Goal: Task Accomplishment & Management: Manage account settings

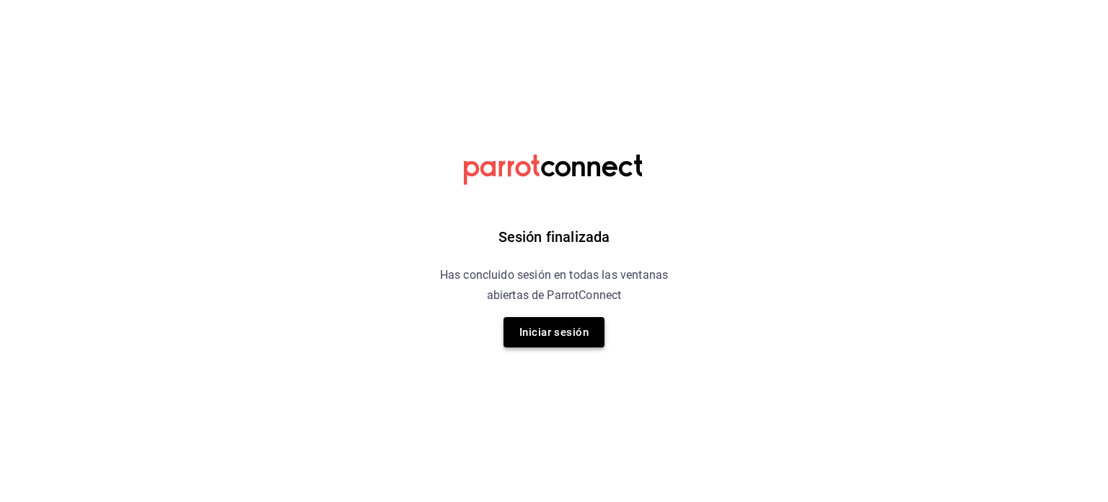
click at [569, 337] on button "Iniciar sesión" at bounding box center [554, 332] width 101 height 30
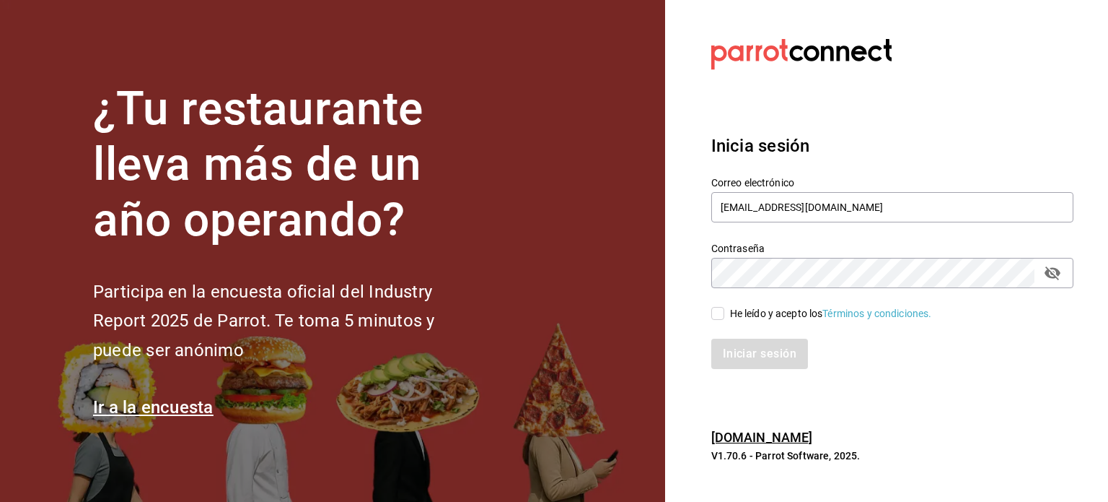
click at [717, 320] on label "He leído y acepto los Términos y condiciones." at bounding box center [821, 313] width 221 height 15
click at [717, 320] on input "He leído y acepto los Términos y condiciones." at bounding box center [717, 313] width 13 height 13
checkbox input "true"
click at [768, 344] on button "Iniciar sesión" at bounding box center [760, 353] width 98 height 30
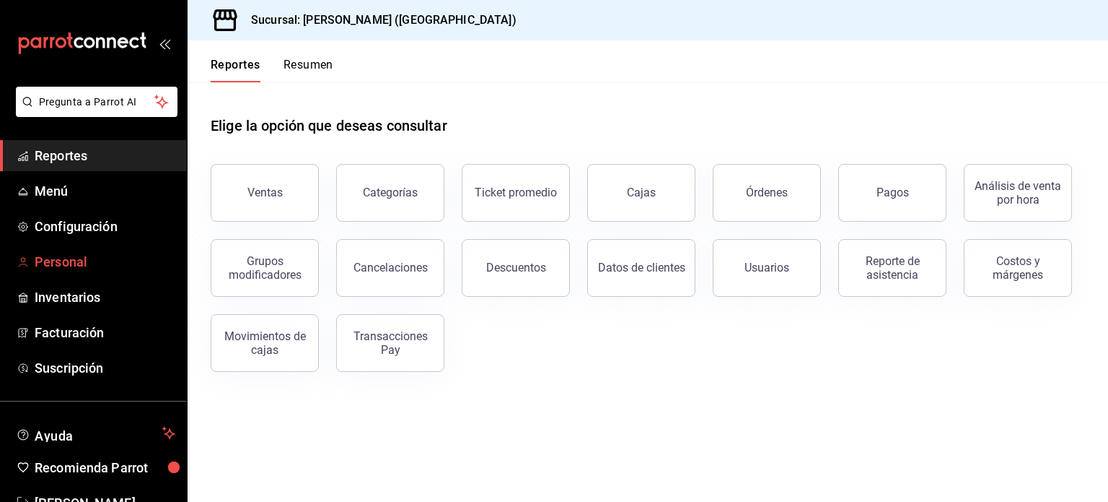
click at [70, 264] on span "Personal" at bounding box center [105, 261] width 141 height 19
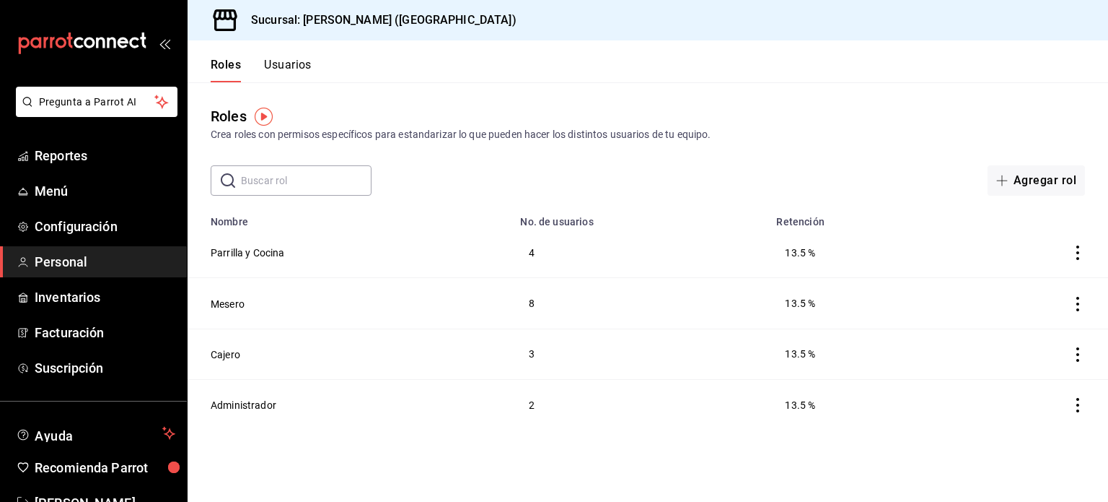
click at [286, 79] on button "Usuarios" at bounding box center [288, 70] width 48 height 25
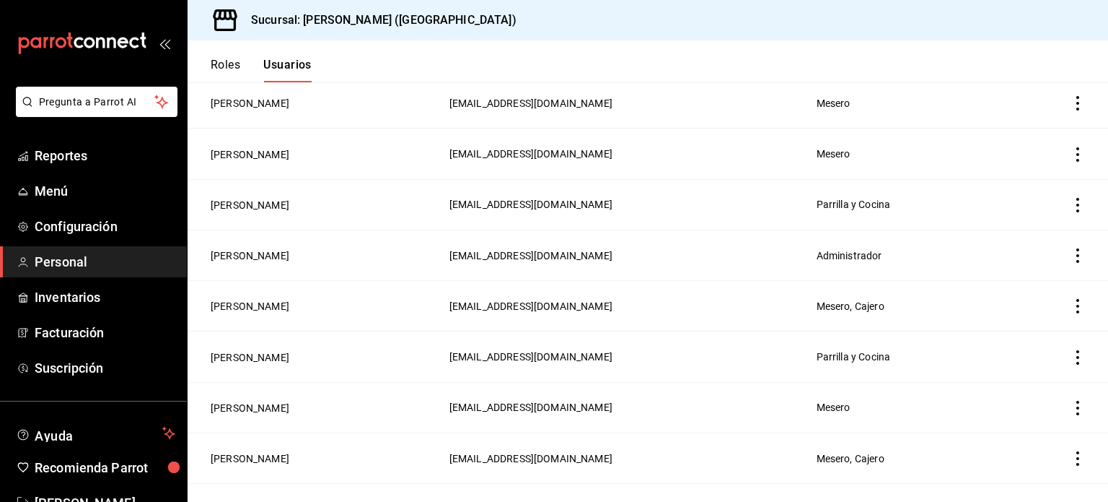
scroll to position [150, 0]
